Goal: Information Seeking & Learning: Learn about a topic

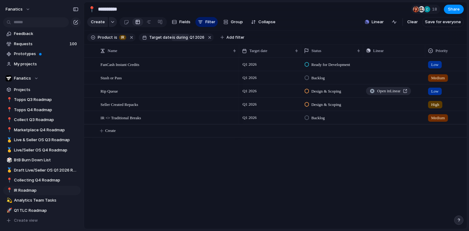
click at [184, 36] on button "is during" at bounding box center [180, 37] width 17 height 7
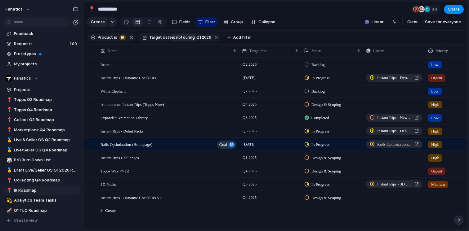
click at [183, 36] on span "during" at bounding box center [188, 38] width 13 height 6
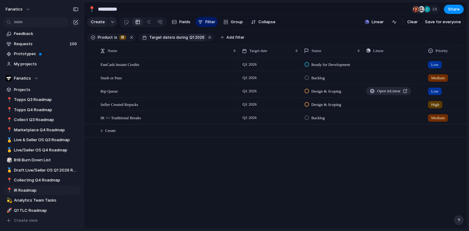
click at [193, 36] on span "Q1 2026" at bounding box center [196, 38] width 15 height 6
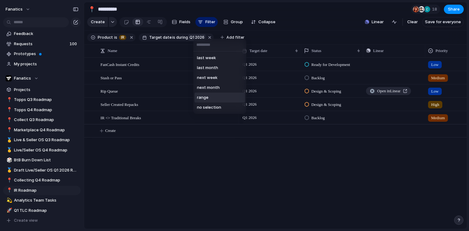
click at [203, 96] on span "range" at bounding box center [202, 98] width 11 height 6
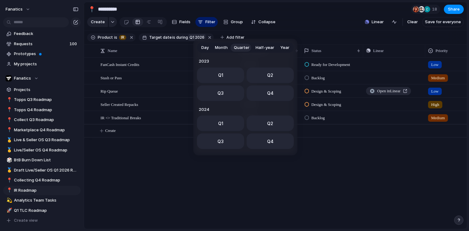
scroll to position [98, 0]
click at [265, 92] on button "Q4" at bounding box center [270, 92] width 47 height 16
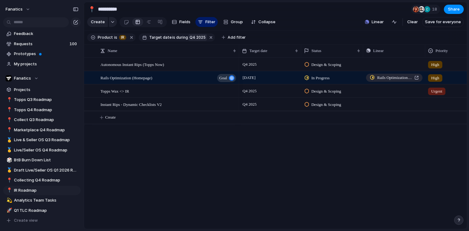
click at [204, 155] on div "Autonomous Instant Rips (Topps Now) Rails Optimization (Homepage) goal Topps Wa…" at bounding box center [275, 144] width 383 height 172
click at [198, 37] on span "Q4 2025" at bounding box center [197, 38] width 16 height 6
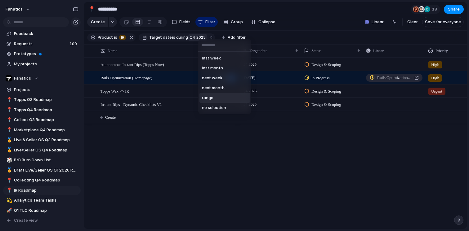
click at [212, 99] on span "range" at bounding box center [207, 98] width 11 height 6
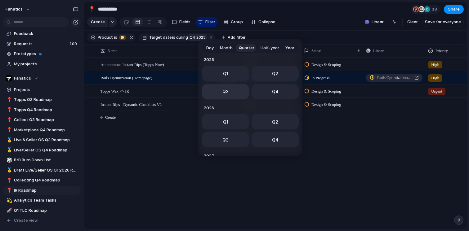
click at [227, 93] on span "Q3" at bounding box center [225, 91] width 6 height 7
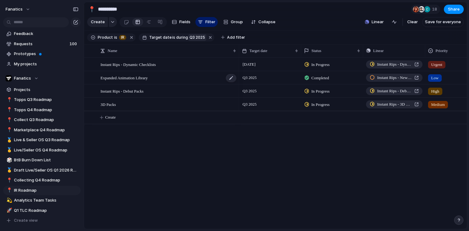
click at [129, 78] on span "Expanded Animation Library" at bounding box center [123, 77] width 47 height 7
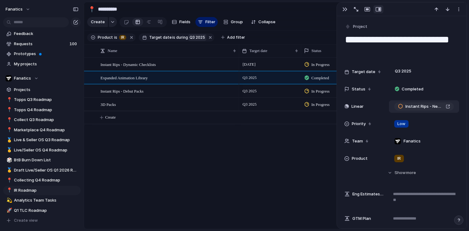
click at [426, 107] on span "Instant Rips - New Pack Opening Animations" at bounding box center [424, 107] width 38 height 6
click at [267, 167] on div "[DATE] In Progress Instant Rips - Dynamic Checklists Urgent Q3 2025 Completed I…" at bounding box center [353, 144] width 228 height 172
click at [343, 12] on button "button" at bounding box center [345, 9] width 10 height 8
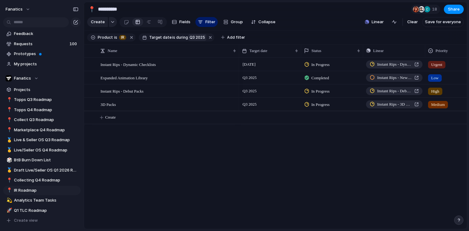
click at [190, 34] on button "Q3 2025" at bounding box center [197, 37] width 18 height 7
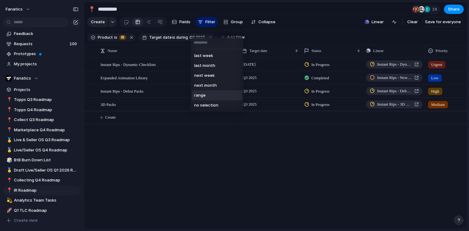
click at [201, 95] on span "range" at bounding box center [199, 95] width 11 height 6
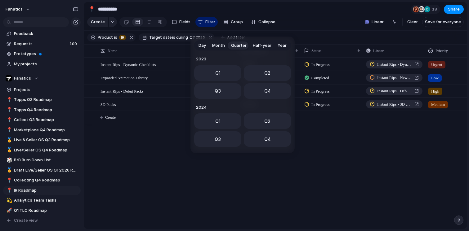
scroll to position [98, 0]
click at [253, 89] on button "Q4" at bounding box center [267, 90] width 47 height 16
